Goal: Find specific page/section: Find specific page/section

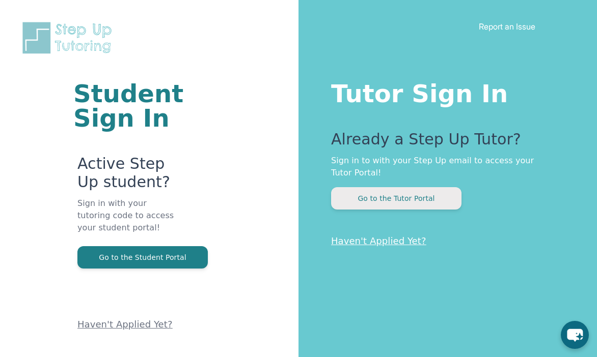
click at [343, 194] on button "Go to the Tutor Portal" at bounding box center [396, 198] width 130 height 22
click at [383, 199] on button "Go to the Tutor Portal" at bounding box center [396, 198] width 130 height 22
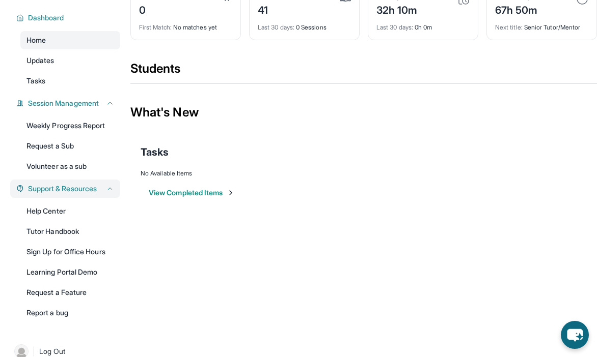
scroll to position [73, 0]
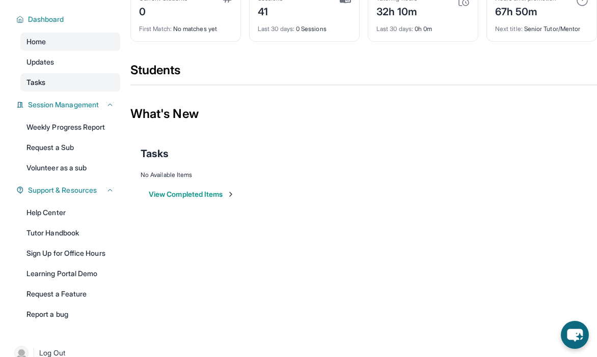
click at [66, 73] on link "Tasks" at bounding box center [70, 82] width 100 height 18
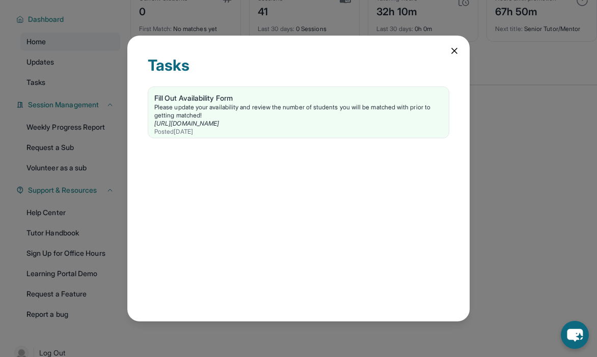
click at [456, 51] on icon at bounding box center [454, 51] width 10 height 10
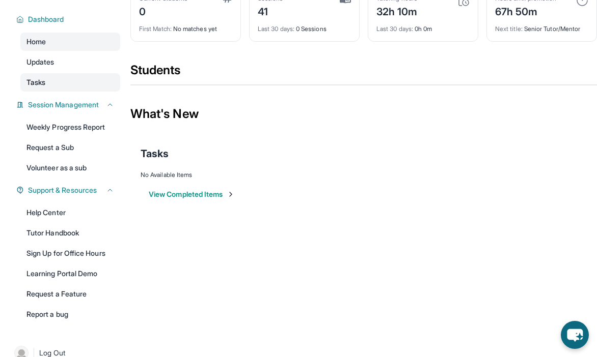
click at [49, 86] on link "Tasks" at bounding box center [70, 82] width 100 height 18
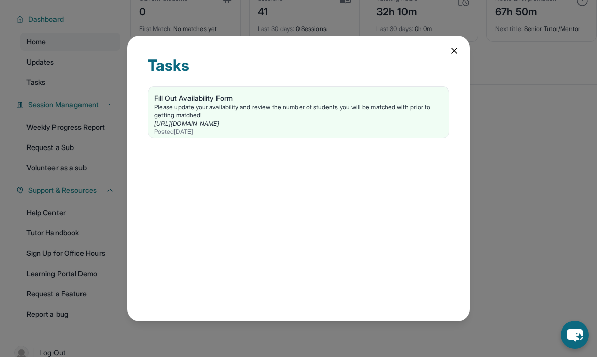
click at [457, 50] on icon at bounding box center [454, 51] width 10 height 10
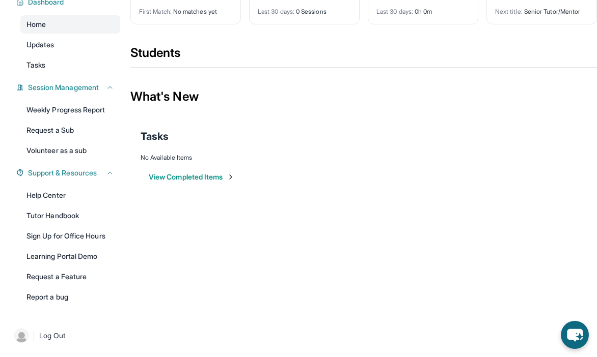
scroll to position [0, 0]
